Goal: Find specific page/section: Locate a particular part of the current website

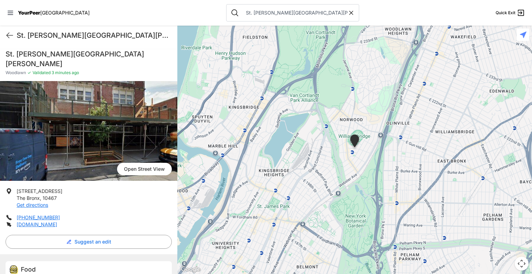
scroll to position [107, 0]
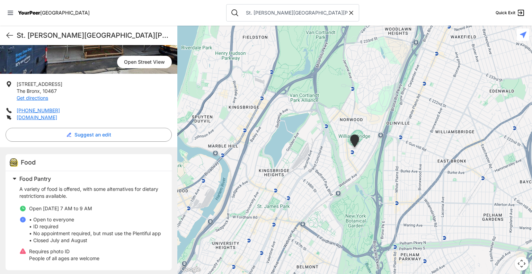
click at [348, 13] on icon at bounding box center [351, 12] width 7 height 7
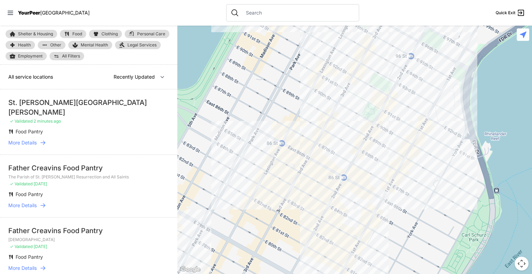
select select "nearby"
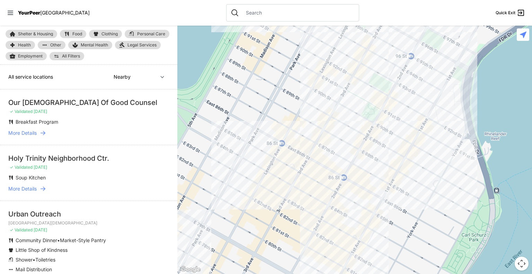
click at [282, 11] on input "text" at bounding box center [298, 12] width 113 height 7
paste input "The Gambian Youth Organization (GYO)"
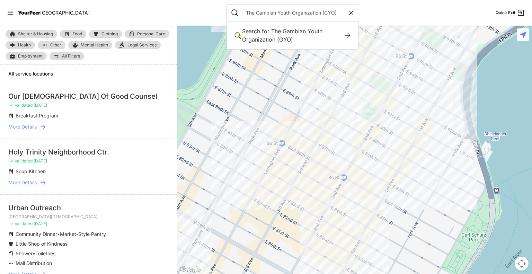
type input "The Gambian Youth Organization (GYO)"
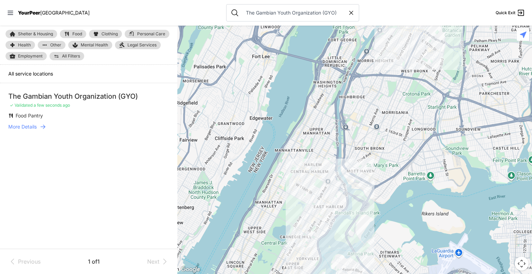
click at [29, 128] on span "More Details" at bounding box center [22, 126] width 28 height 7
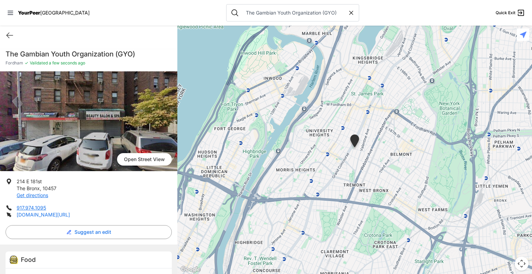
scroll to position [18, 0]
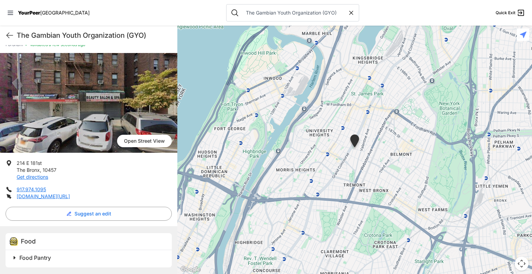
click at [16, 253] on span at bounding box center [101, 258] width 183 height 10
